Goal: Task Accomplishment & Management: Use online tool/utility

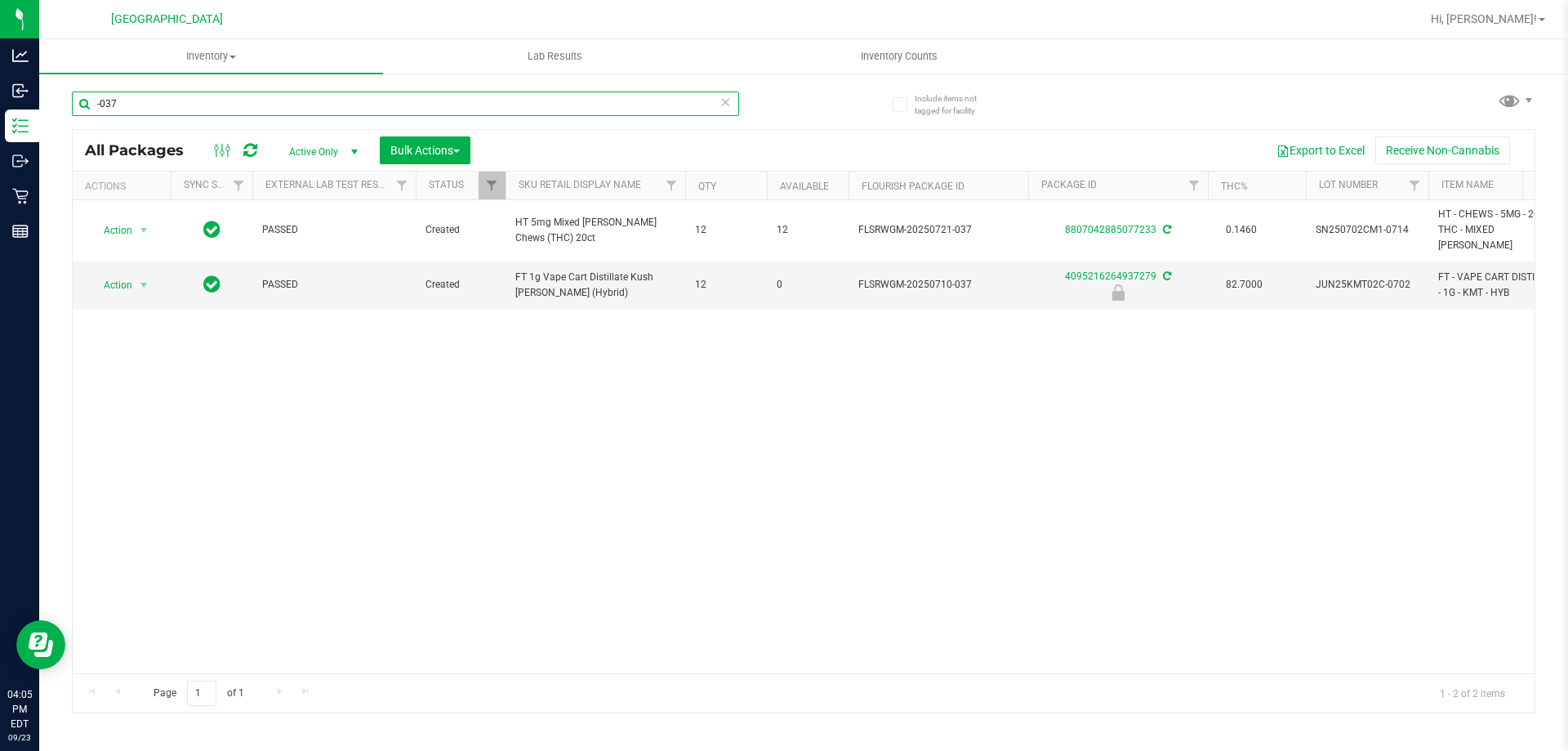
click at [122, 102] on input "-037" at bounding box center [405, 104] width 667 height 25
type input "-"
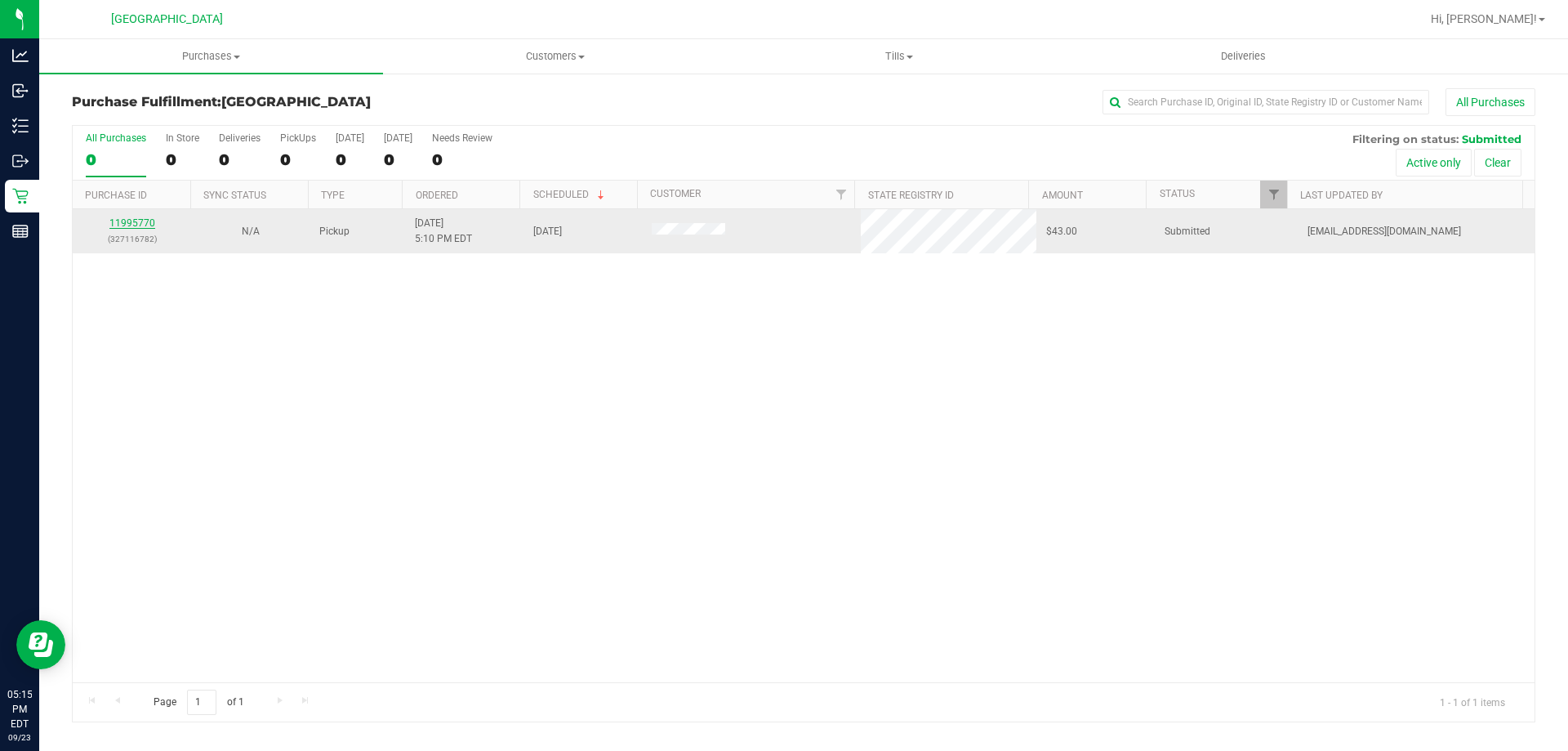
click at [134, 218] on link "11995770" at bounding box center [132, 223] width 45 height 12
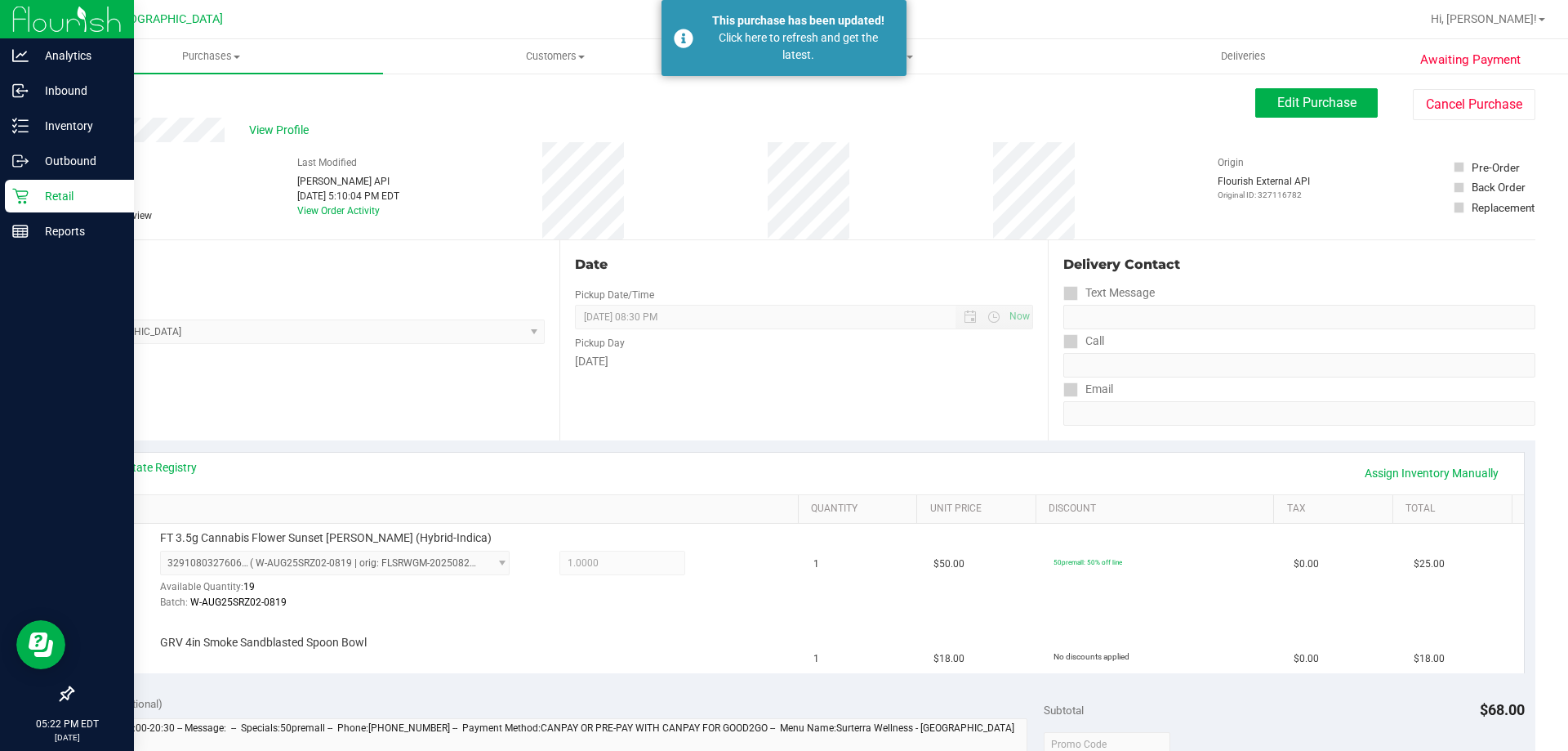
click at [23, 191] on icon at bounding box center [20, 196] width 16 height 16
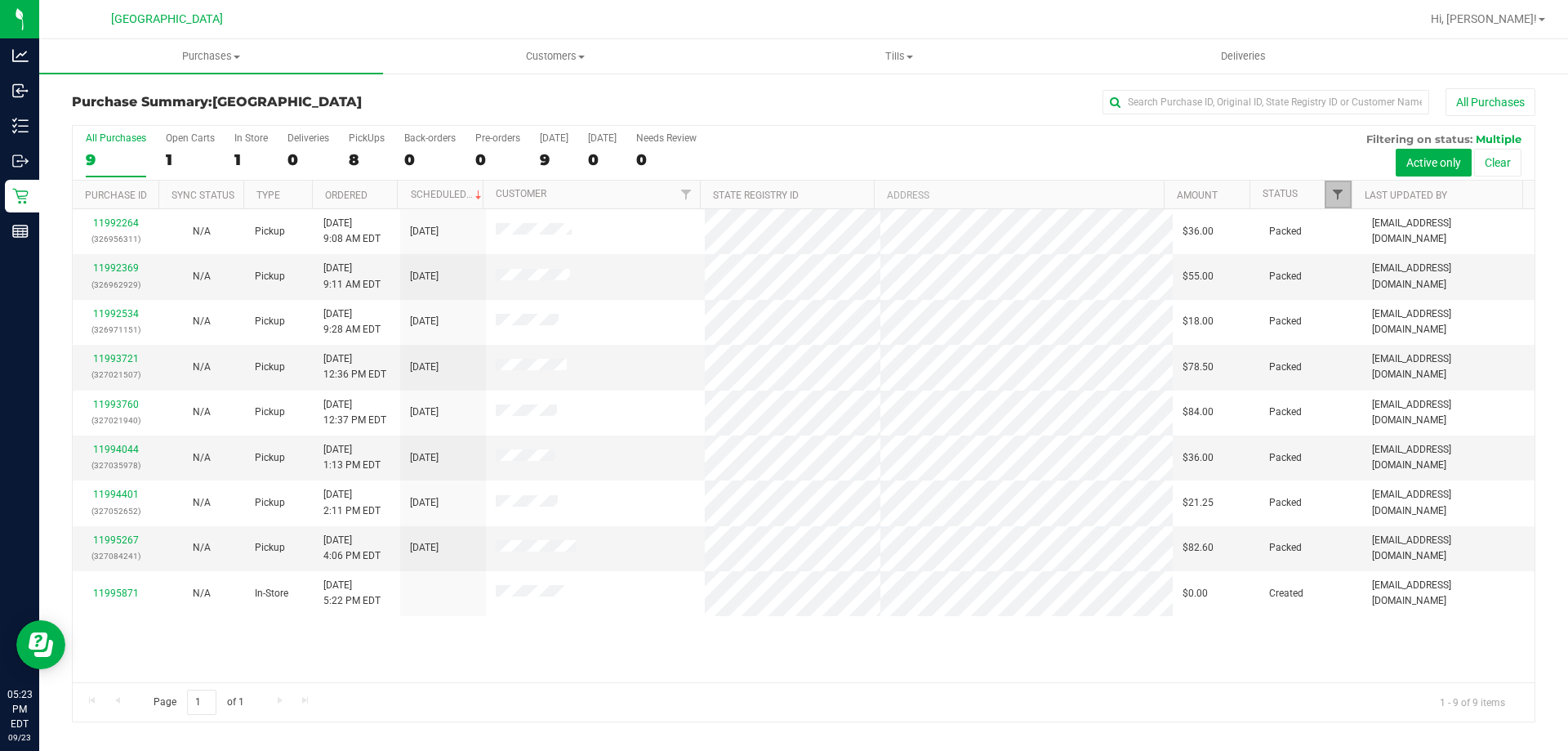
click at [1340, 201] on span "Filter" at bounding box center [1338, 195] width 13 height 13
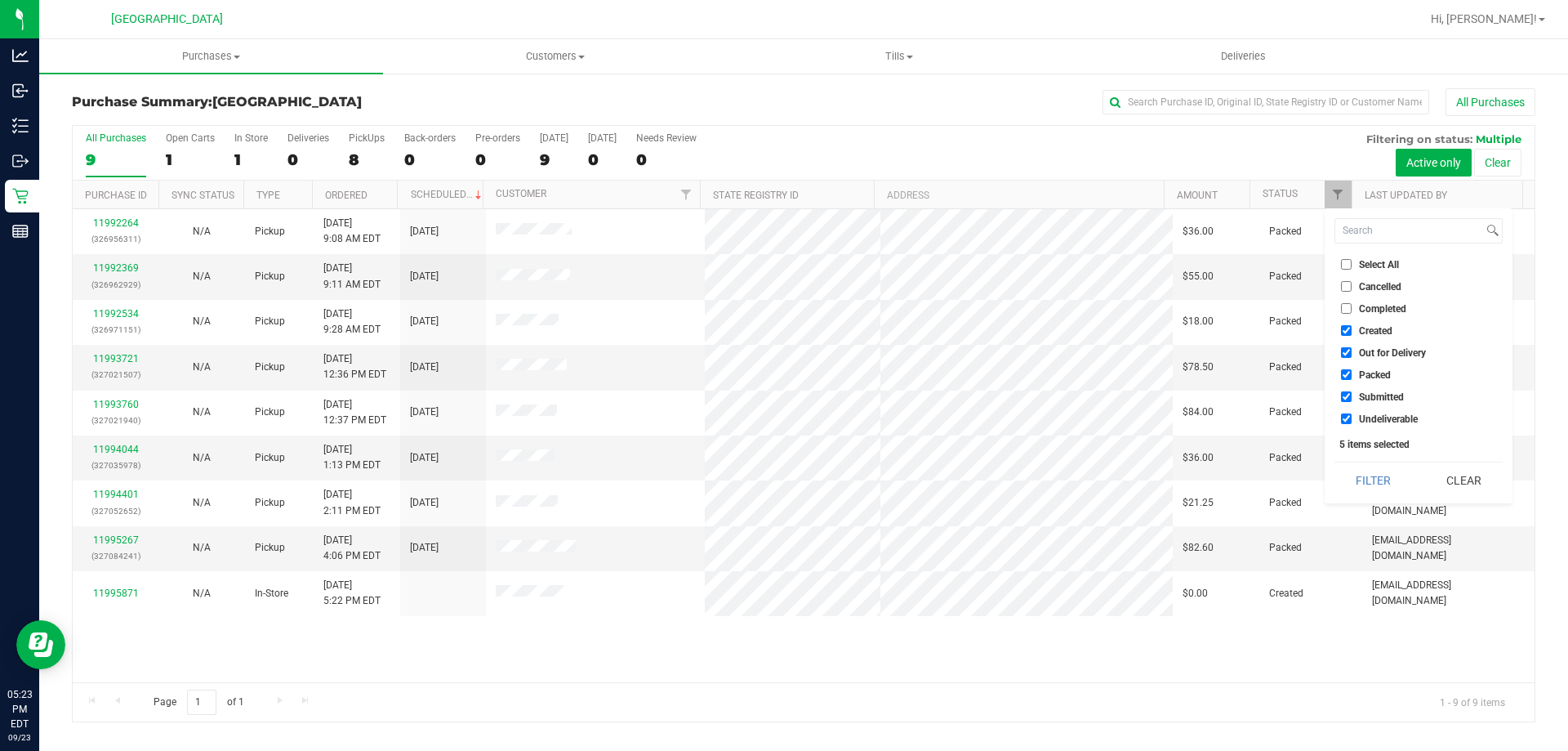
click at [1345, 334] on input "Created" at bounding box center [1346, 330] width 11 height 11
checkbox input "false"
click at [1345, 351] on input "Out for Delivery" at bounding box center [1346, 352] width 11 height 11
checkbox input "false"
click at [1347, 373] on input "Packed" at bounding box center [1346, 375] width 11 height 11
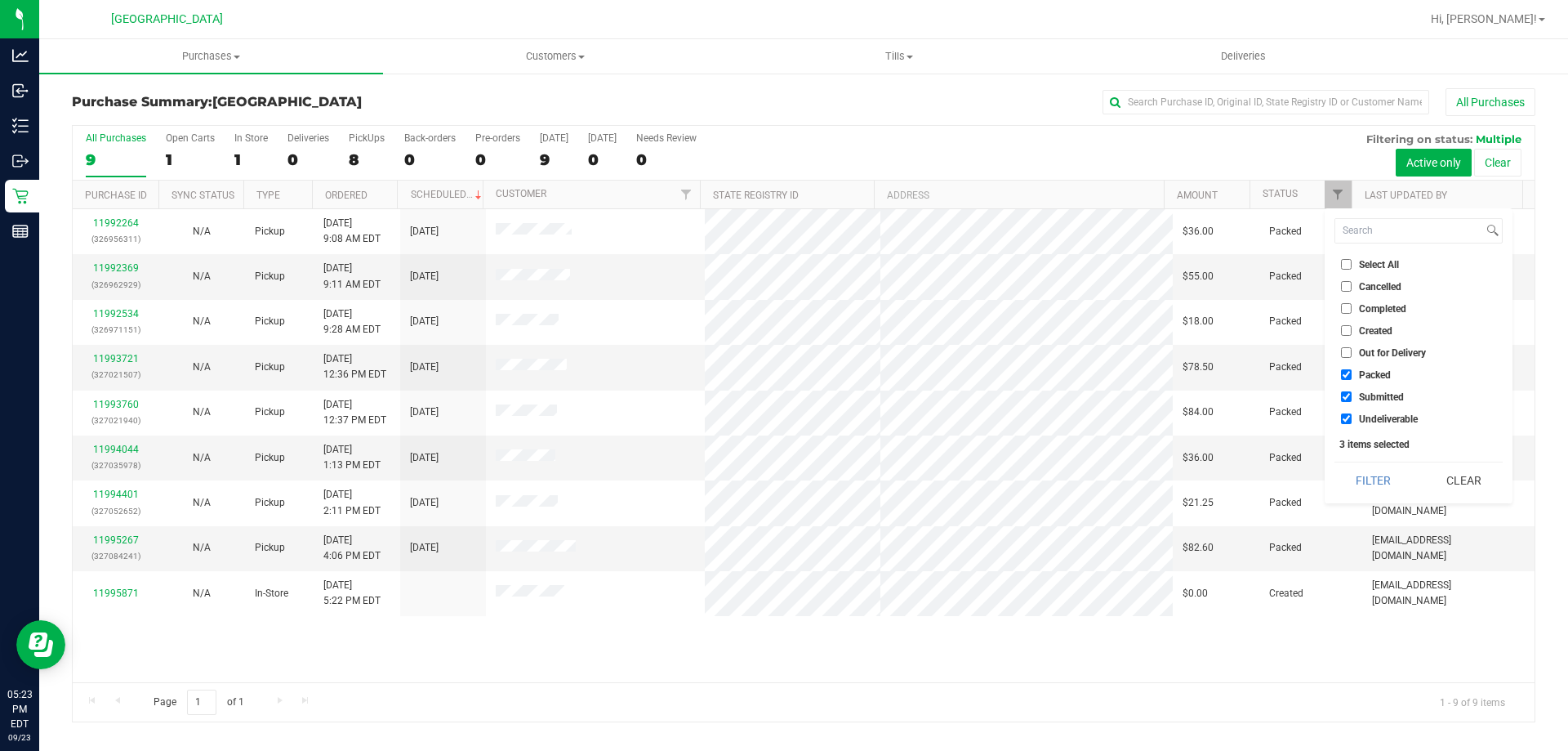
checkbox input "false"
click at [1344, 419] on input "Undeliverable" at bounding box center [1346, 418] width 11 height 11
checkbox input "false"
click at [1377, 484] on button "Filter" at bounding box center [1373, 480] width 78 height 36
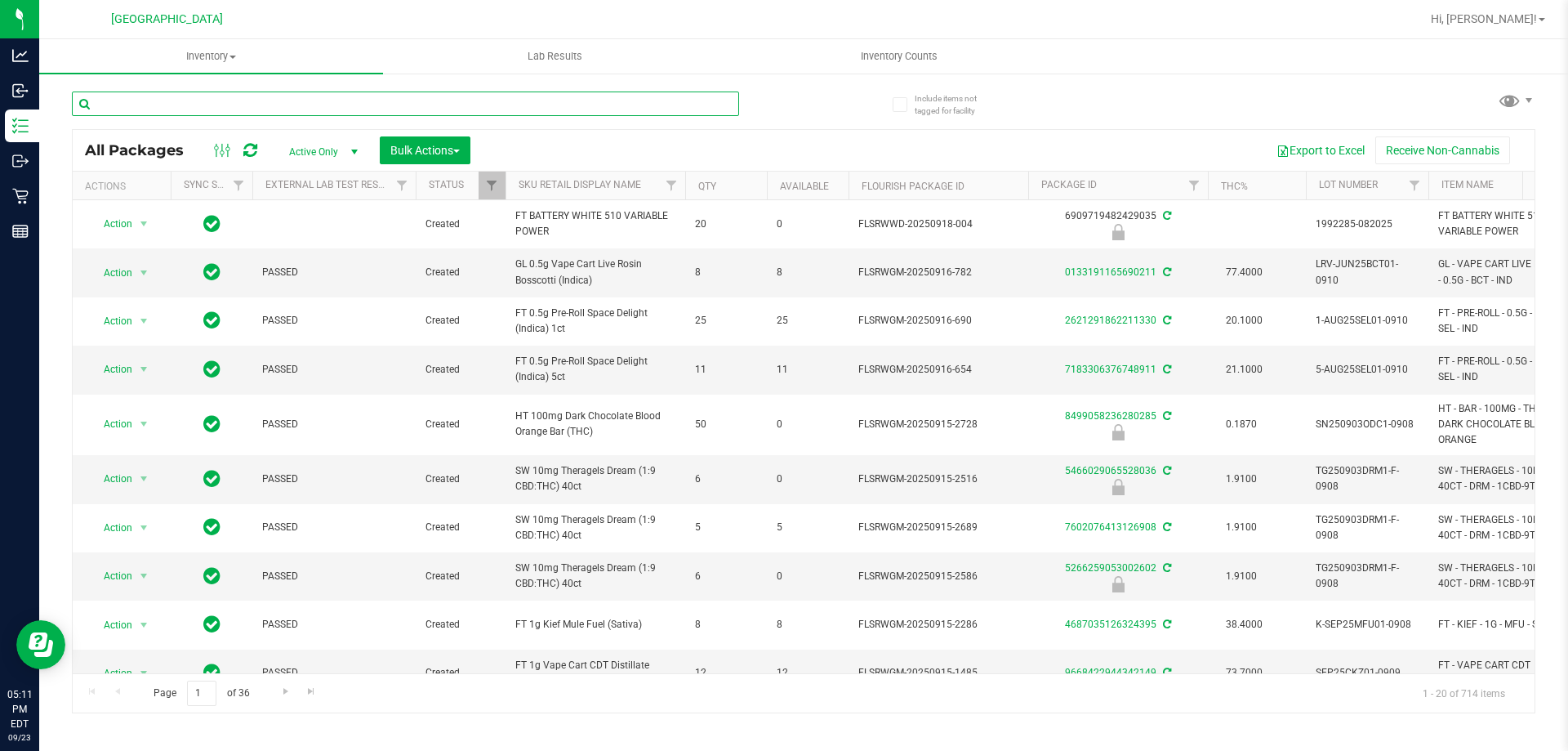
click at [267, 110] on input "text" at bounding box center [405, 104] width 667 height 25
type input "mints"
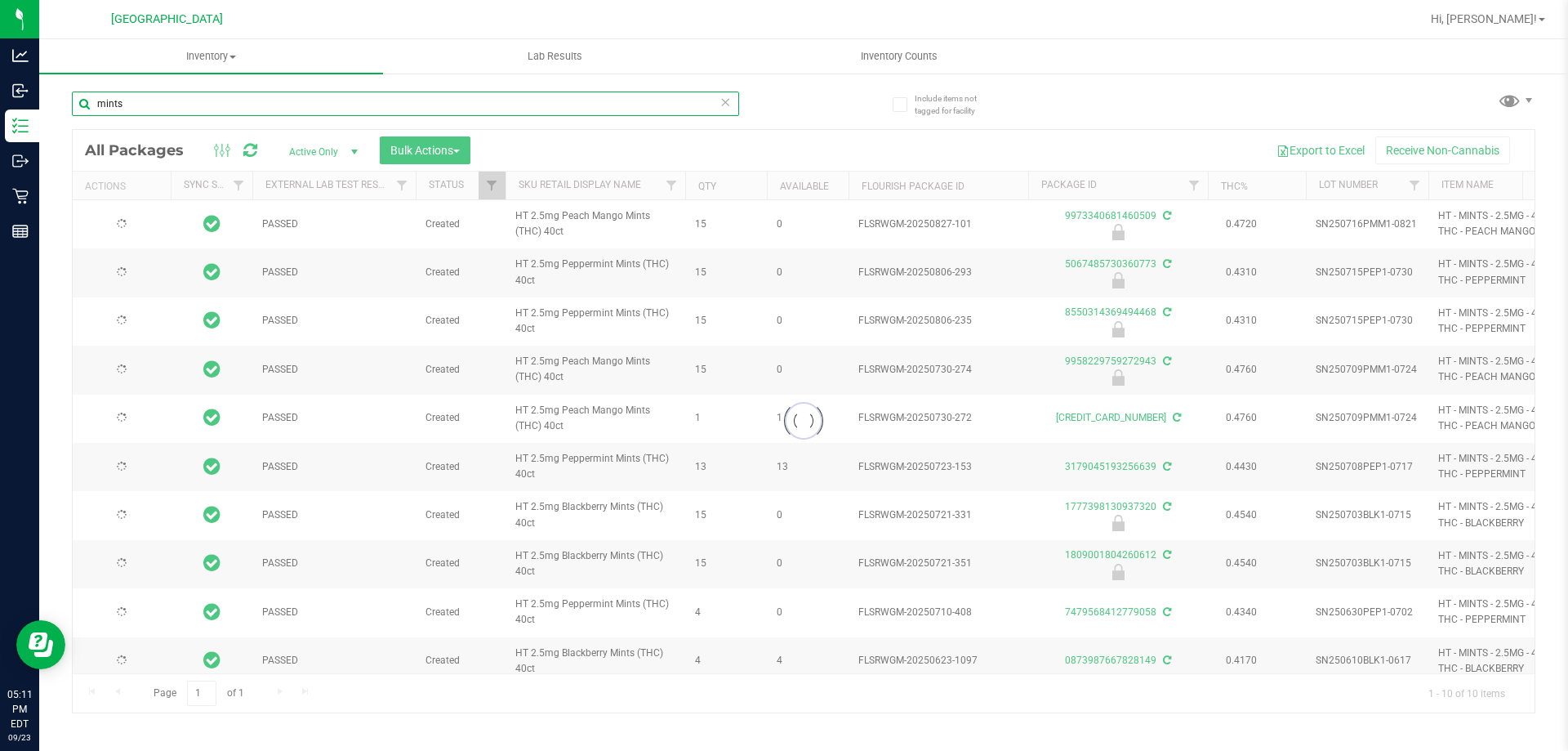
type input "[DATE]"
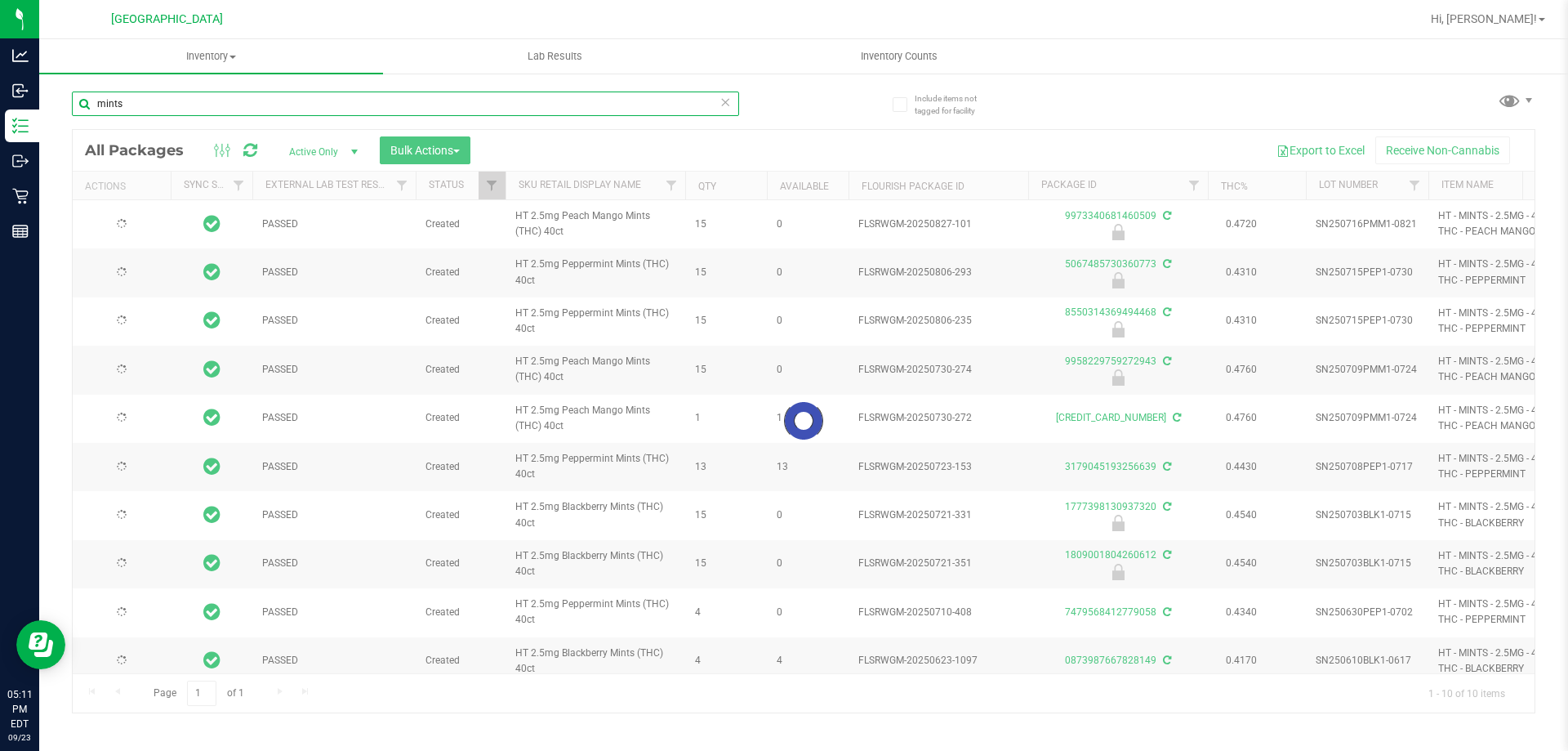
type input "[DATE]"
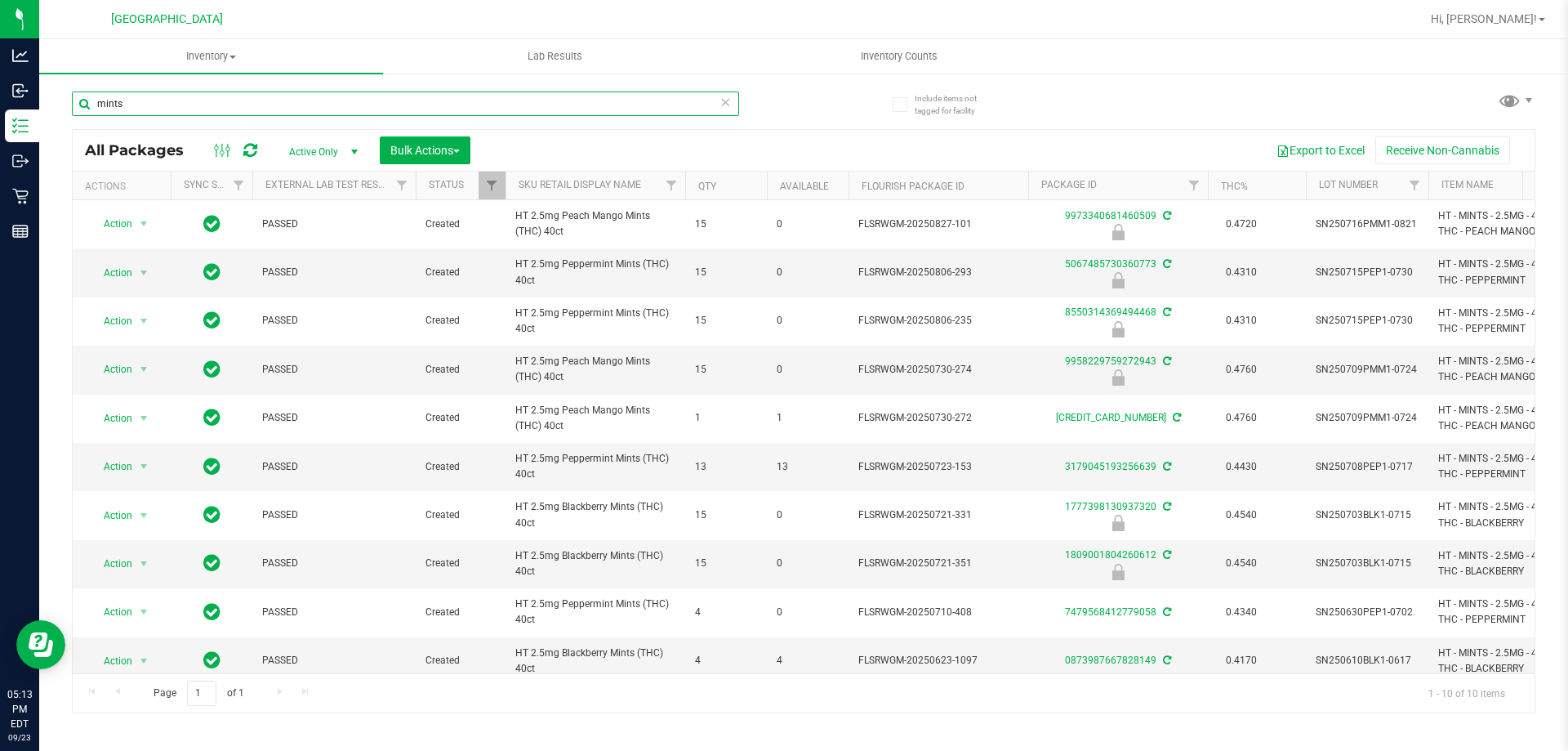
click at [186, 108] on input "mints" at bounding box center [405, 104] width 667 height 25
type input "m"
type input "9958229759272943"
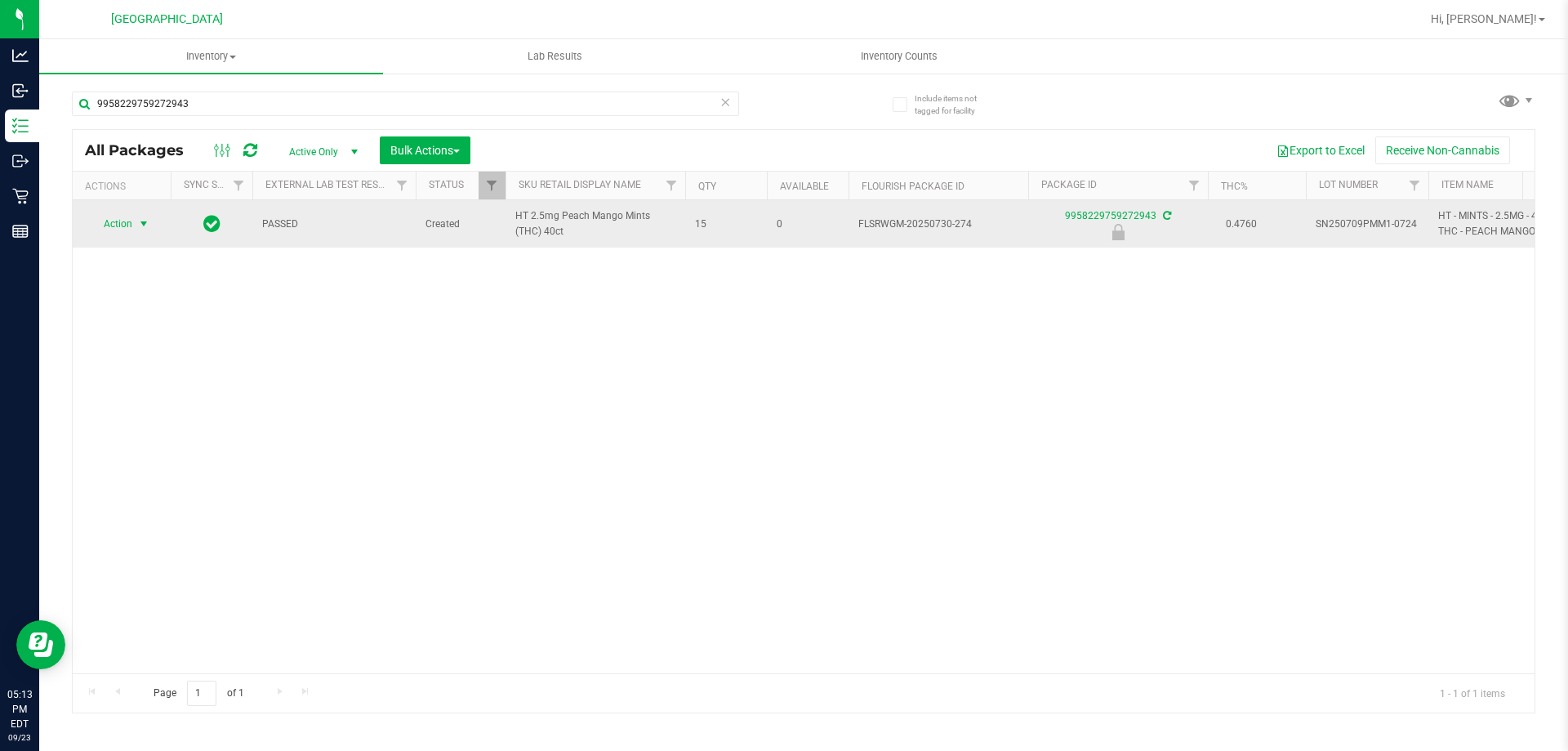
click at [144, 221] on span "select" at bounding box center [144, 224] width 13 height 13
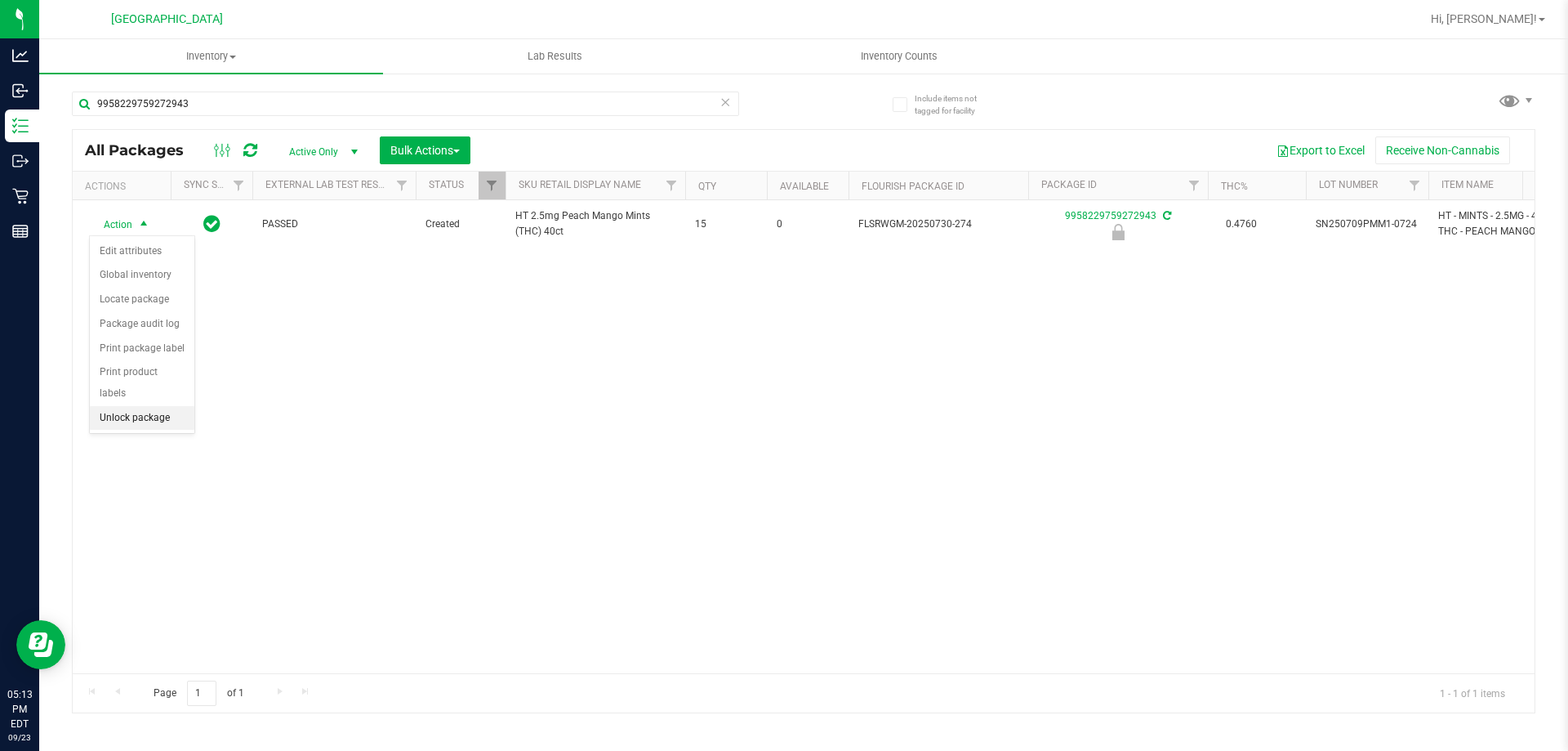
click at [147, 406] on li "Unlock package" at bounding box center [142, 418] width 105 height 25
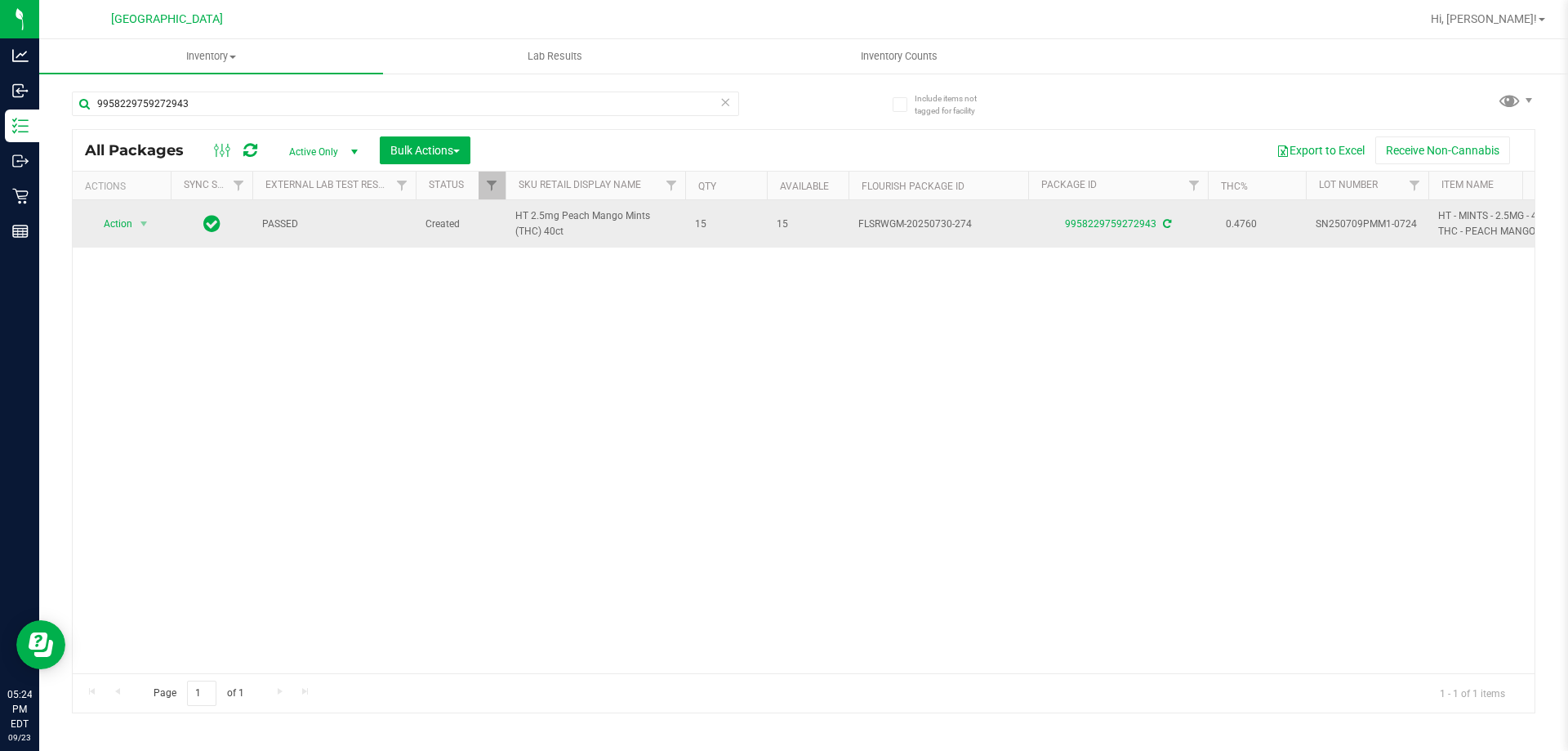
click at [142, 237] on td "Action Action Adjust qty Create package Edit attributes Global inventory Locate…" at bounding box center [121, 224] width 98 height 47
click at [145, 224] on span "select" at bounding box center [144, 224] width 13 height 13
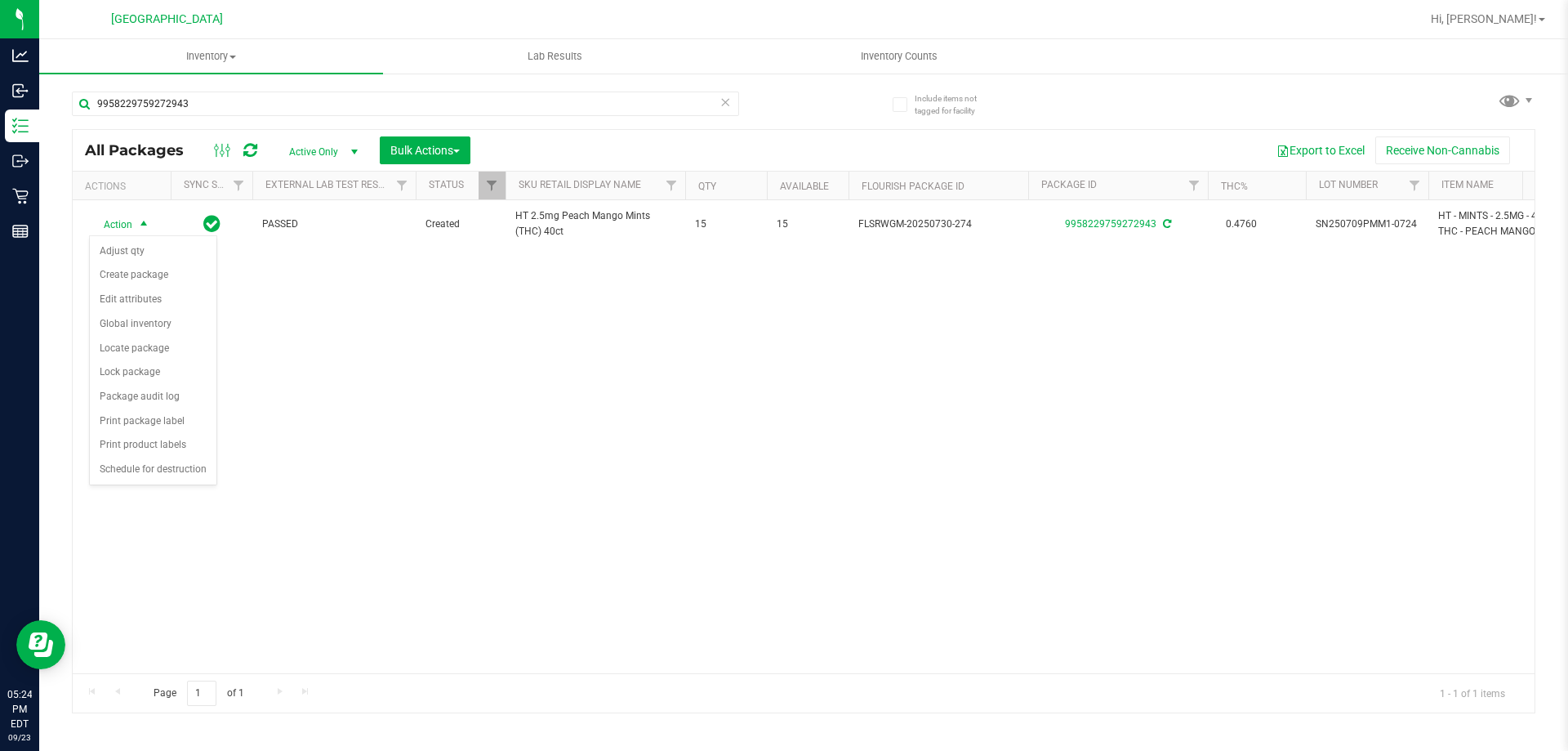
click at [438, 417] on div "Action Action Adjust qty Create package Edit attributes Global inventory Locate…" at bounding box center [803, 437] width 1462 height 473
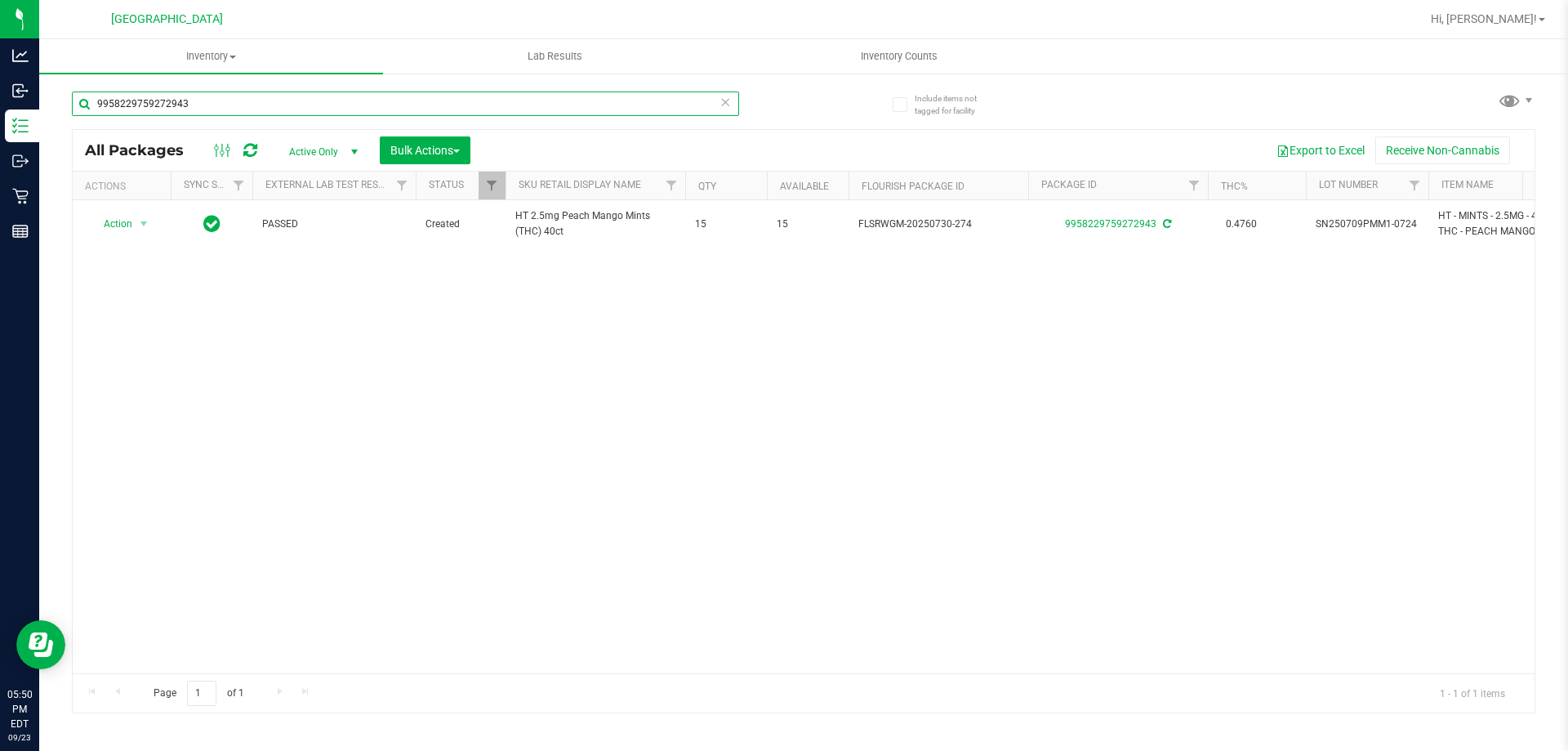
click at [188, 115] on input "9958229759272943" at bounding box center [405, 104] width 667 height 25
type input "9"
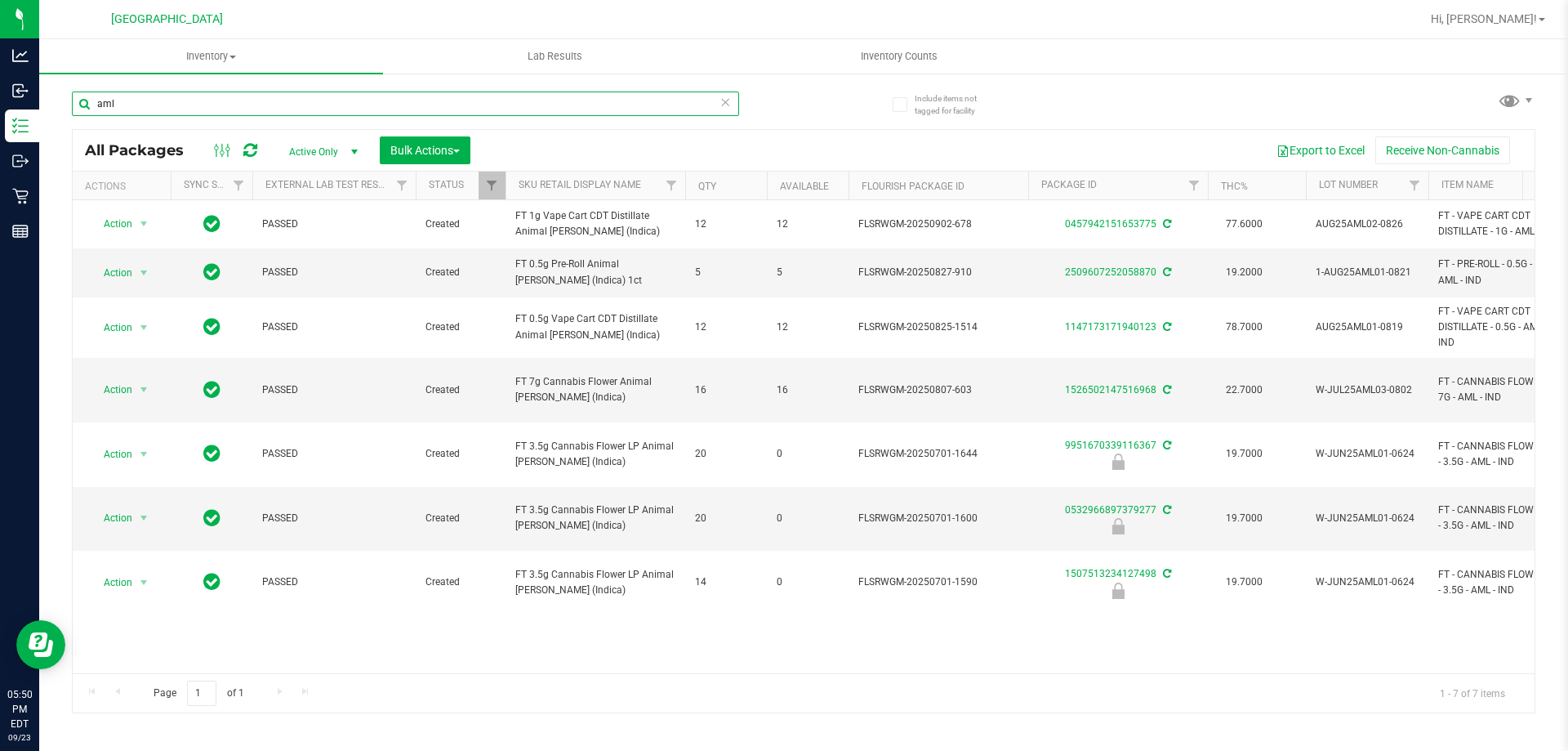
click at [130, 114] on input "aml" at bounding box center [405, 104] width 667 height 25
type input "a"
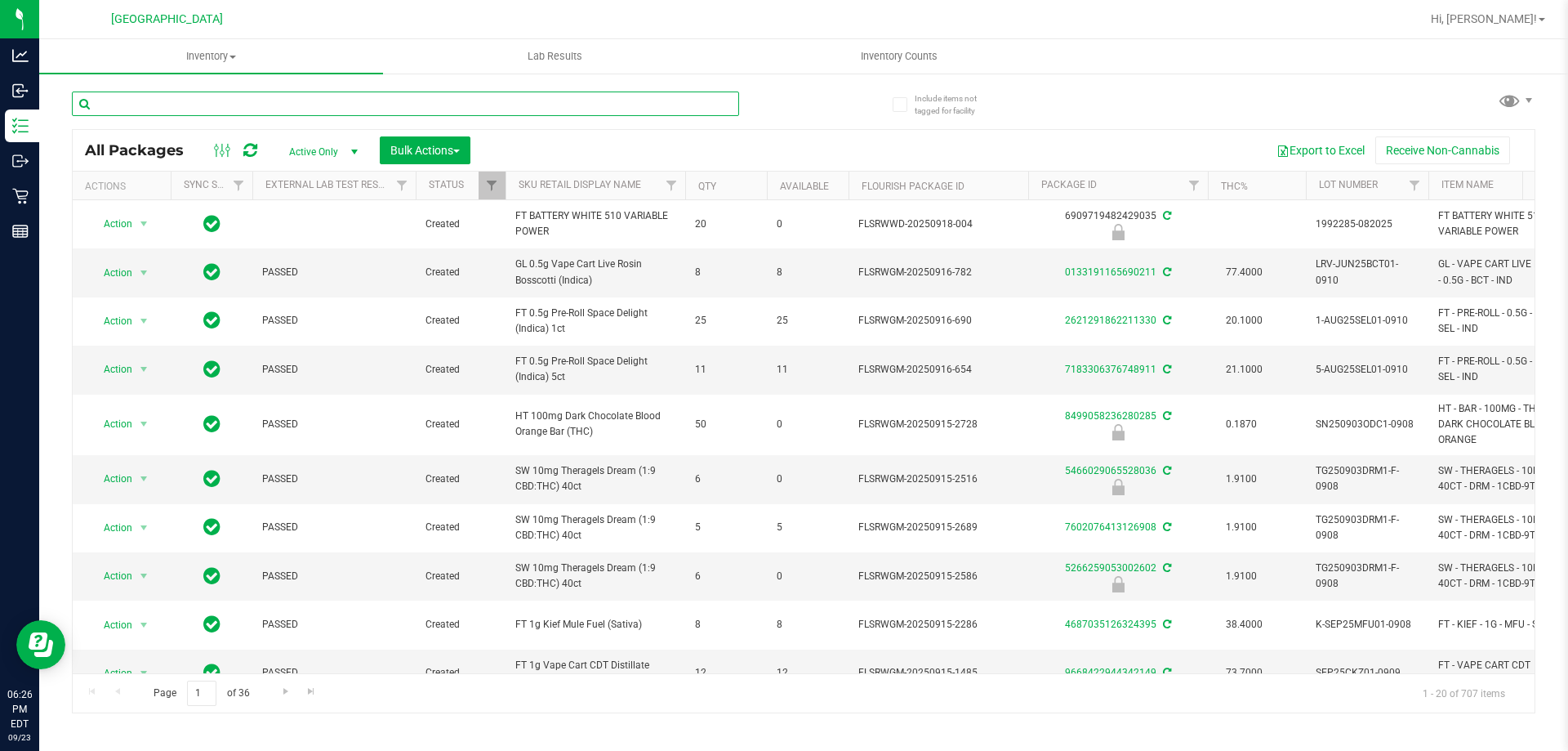
click at [182, 92] on input "text" at bounding box center [405, 104] width 667 height 25
type input "sbc"
